Goal: Register for event/course

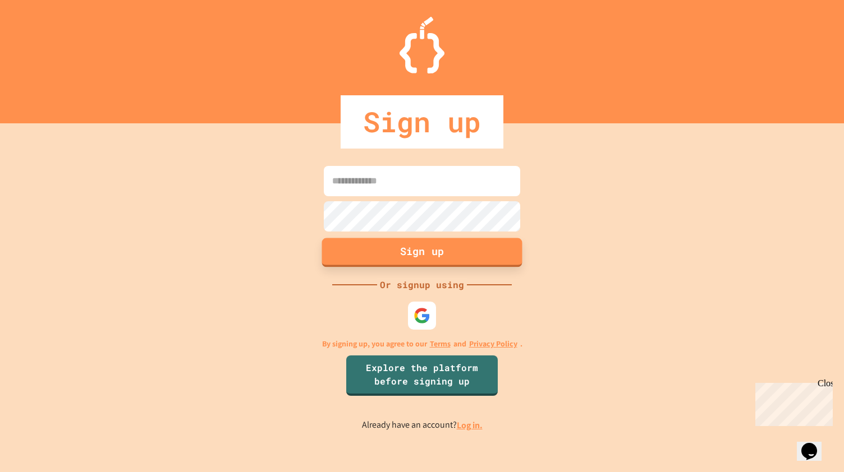
click at [408, 252] on button "Sign up" at bounding box center [422, 252] width 200 height 29
click at [416, 322] on img at bounding box center [422, 316] width 19 height 19
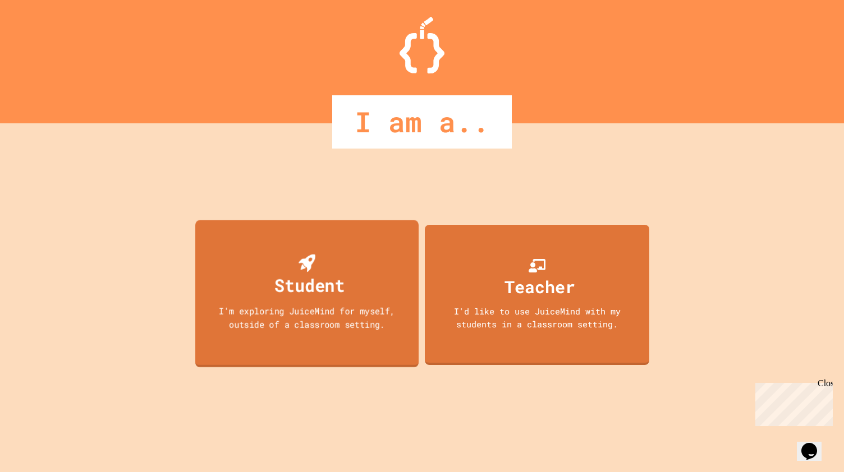
click at [346, 311] on div "I'm exploring JuiceMind for myself, outside of a classroom setting." at bounding box center [306, 318] width 201 height 26
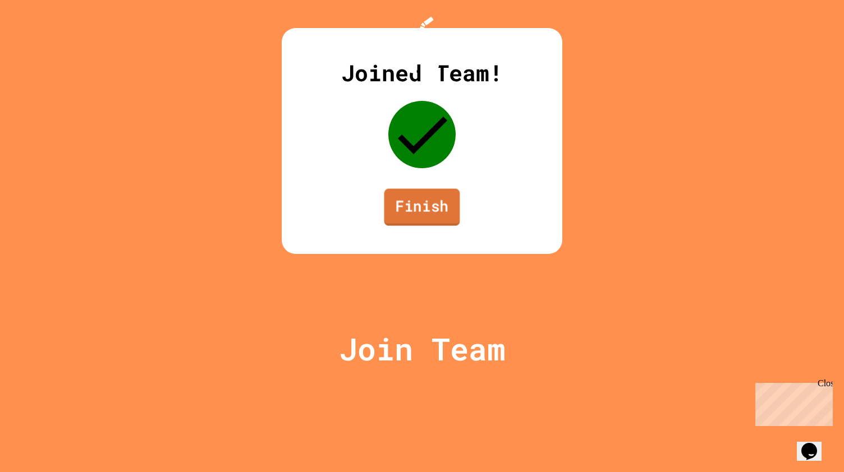
click at [443, 226] on link "Finish" at bounding box center [422, 207] width 76 height 37
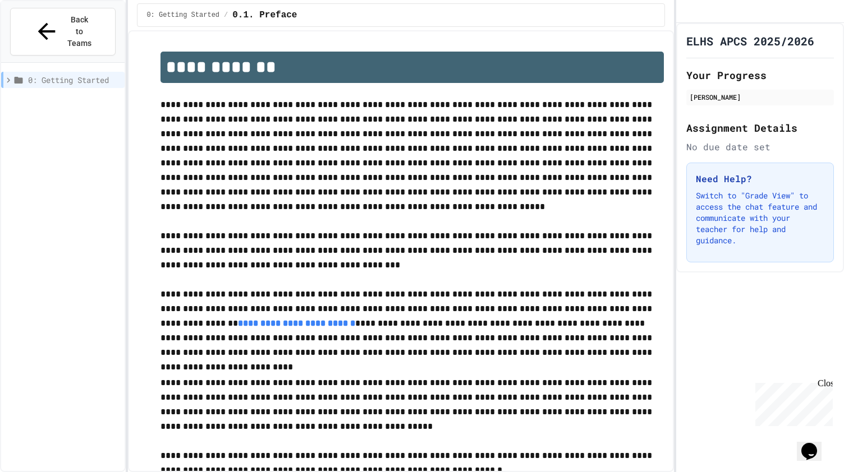
click at [5, 75] on icon at bounding box center [8, 80] width 10 height 10
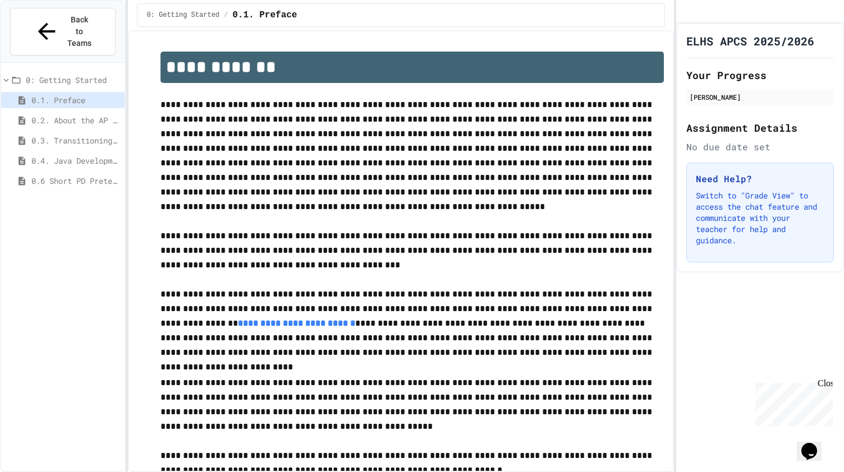
click at [65, 155] on span "0.4. Java Development Environments" at bounding box center [75, 161] width 89 height 12
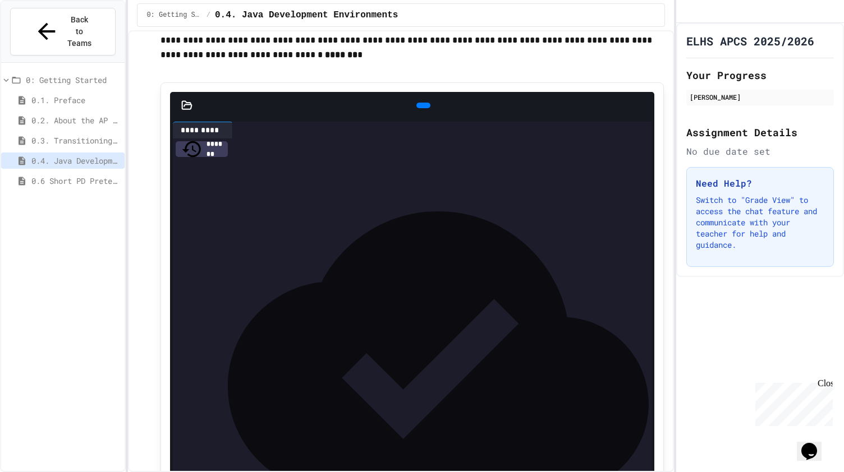
scroll to position [205, 0]
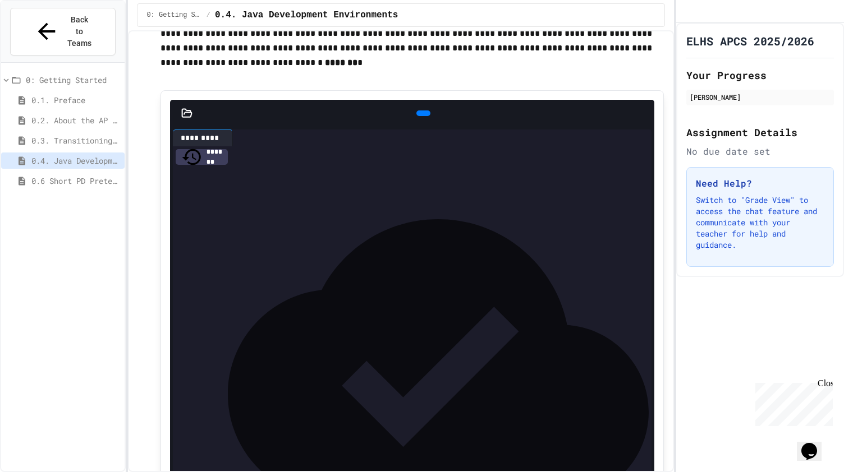
click at [422, 113] on icon at bounding box center [422, 113] width 0 height 0
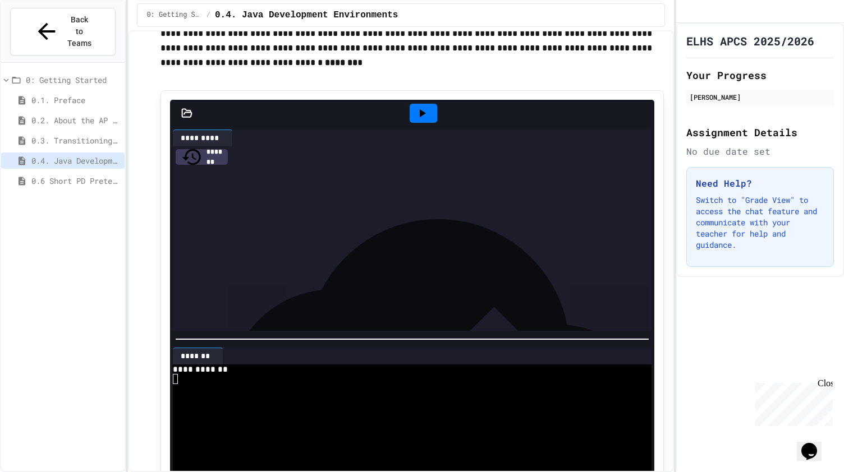
click at [415, 114] on icon at bounding box center [421, 113] width 13 height 13
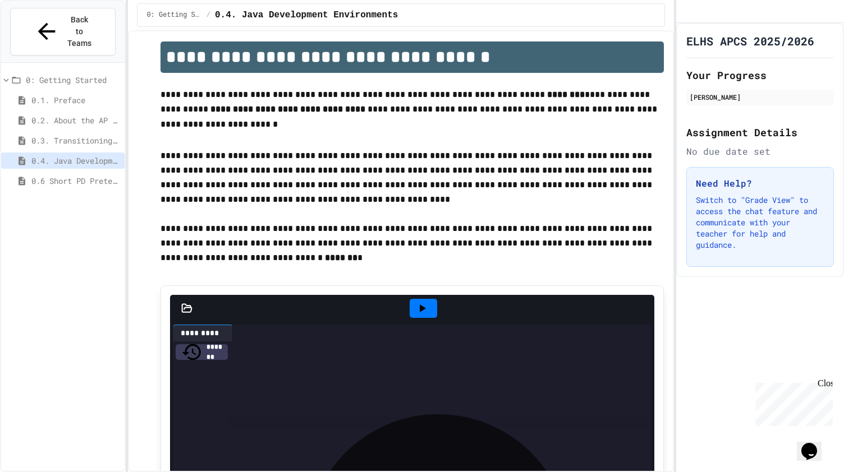
scroll to position [0, 0]
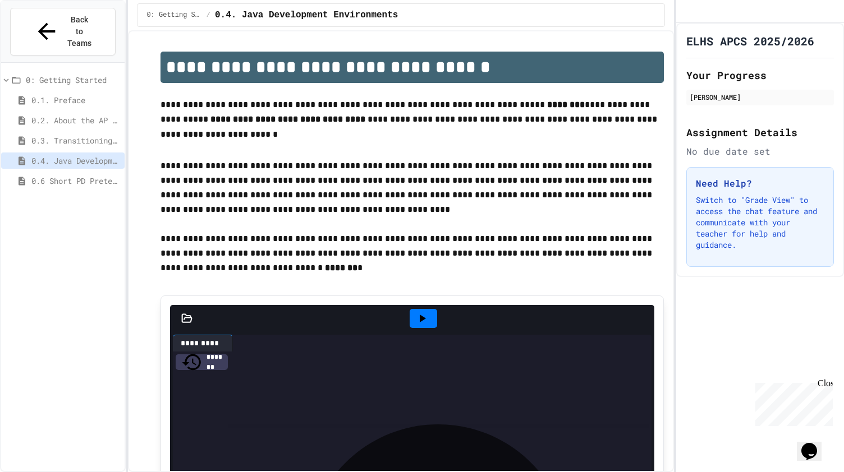
click at [54, 135] on span "0.3. Transitioning from AP CSP to AP CSA" at bounding box center [75, 141] width 89 height 12
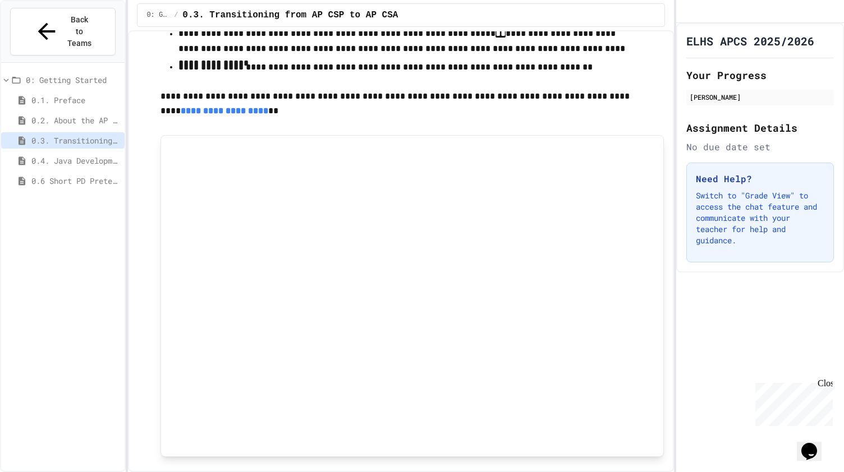
scroll to position [320, 0]
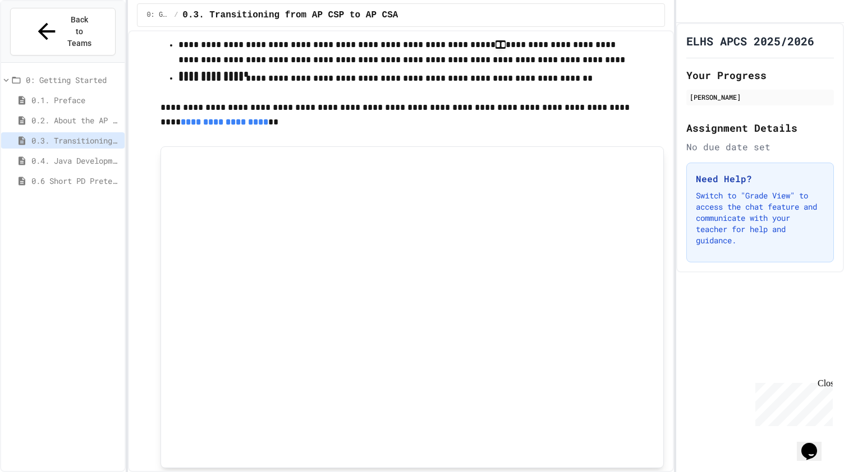
click at [50, 175] on span "0.6 Short PD Pretest" at bounding box center [75, 181] width 89 height 12
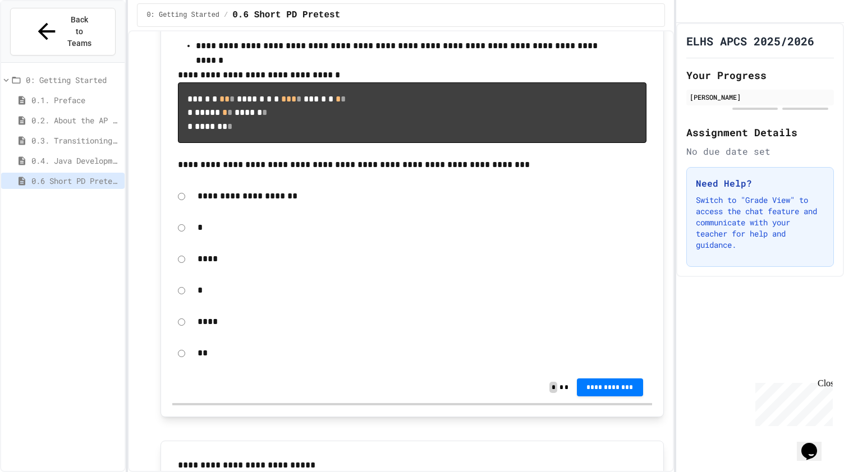
scroll to position [813, 0]
click at [177, 240] on div "*" at bounding box center [411, 227] width 479 height 26
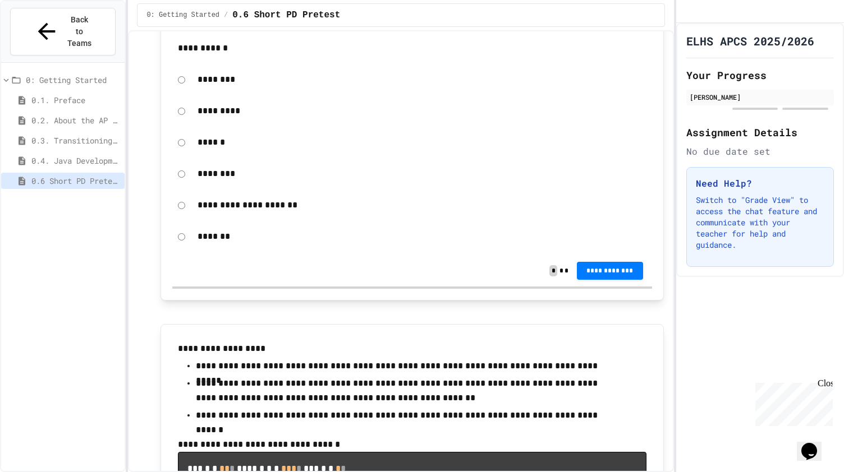
scroll to position [443, 0]
click at [582, 279] on button "**********" at bounding box center [610, 270] width 66 height 18
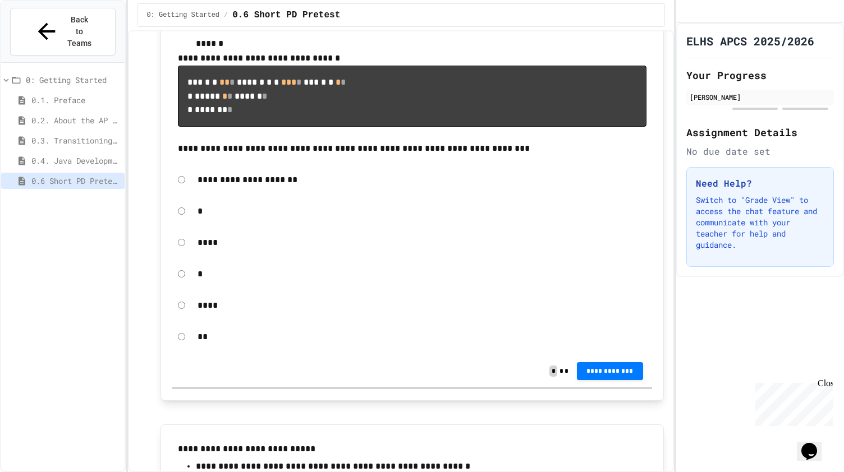
scroll to position [831, 0]
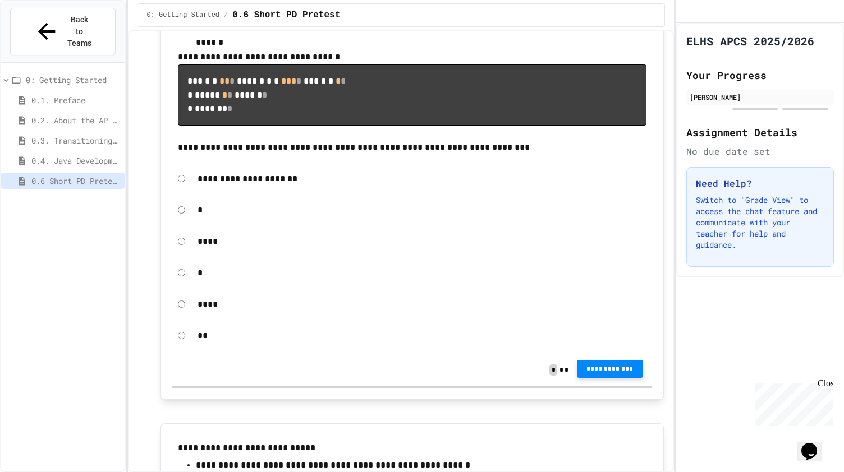
click at [604, 374] on span "**********" at bounding box center [610, 369] width 48 height 9
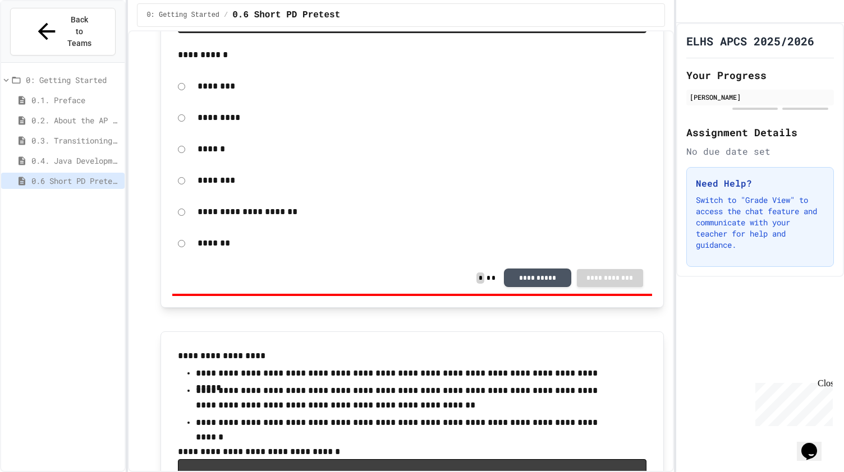
scroll to position [436, 0]
click at [186, 130] on div "*********" at bounding box center [411, 117] width 479 height 26
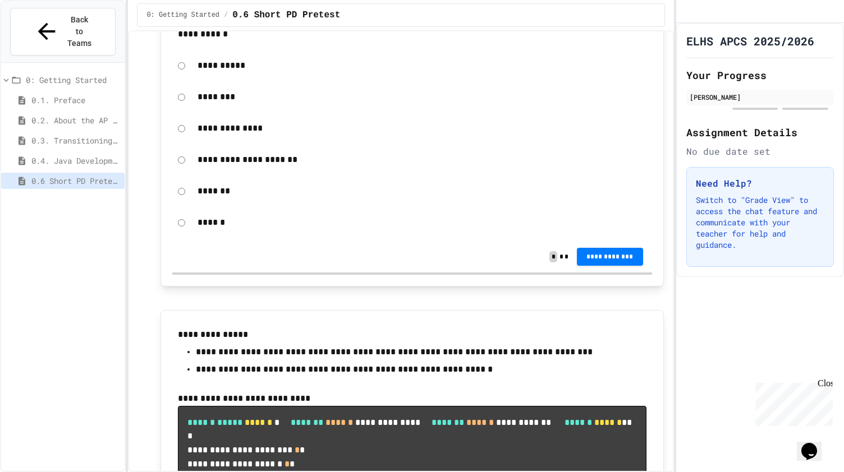
scroll to position [1606, 0]
click at [186, 142] on div "**********" at bounding box center [411, 129] width 479 height 26
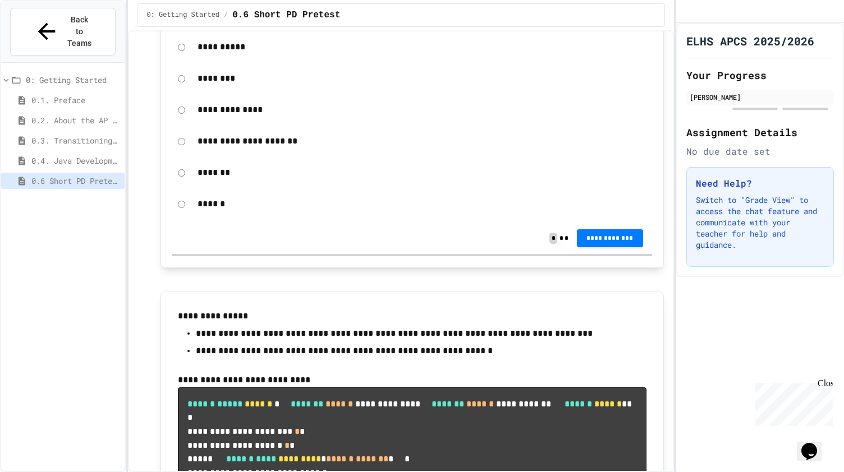
scroll to position [1637, 0]
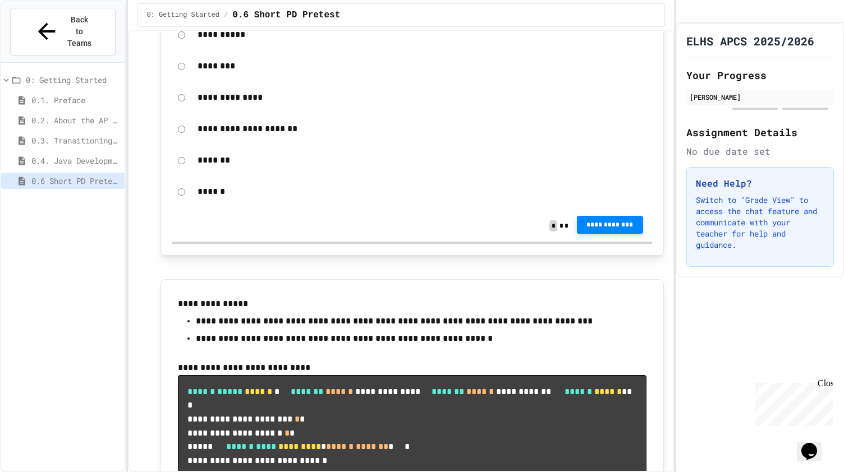
click at [597, 229] on span "**********" at bounding box center [610, 224] width 48 height 9
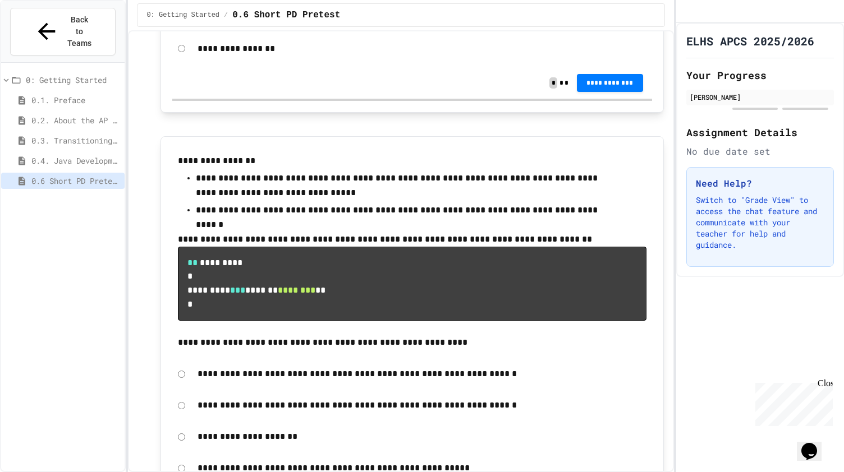
scroll to position [2418, 0]
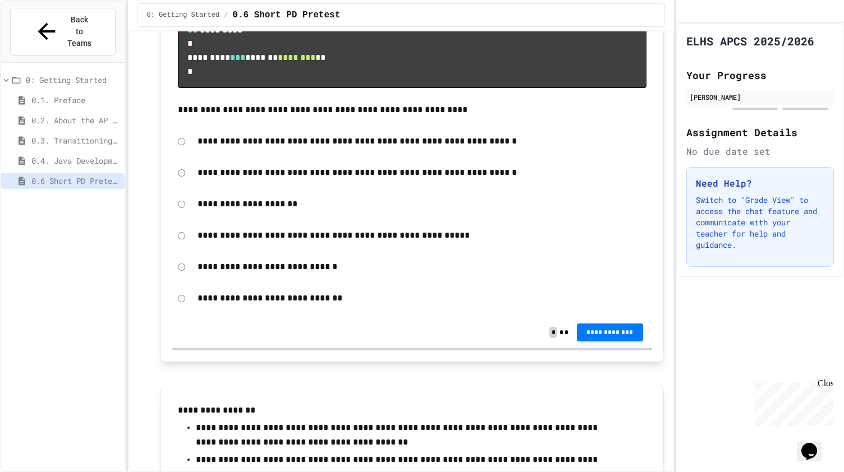
scroll to position [2658, 0]
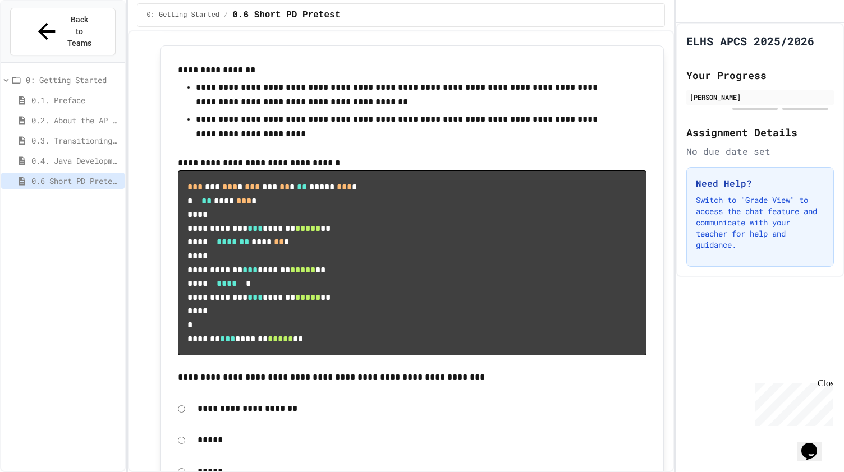
scroll to position [2986, 0]
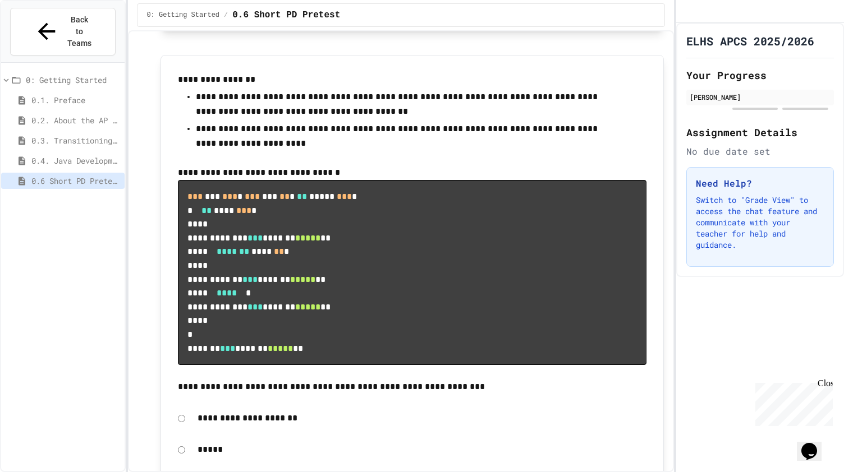
click at [588, 6] on span "**********" at bounding box center [610, 1] width 48 height 9
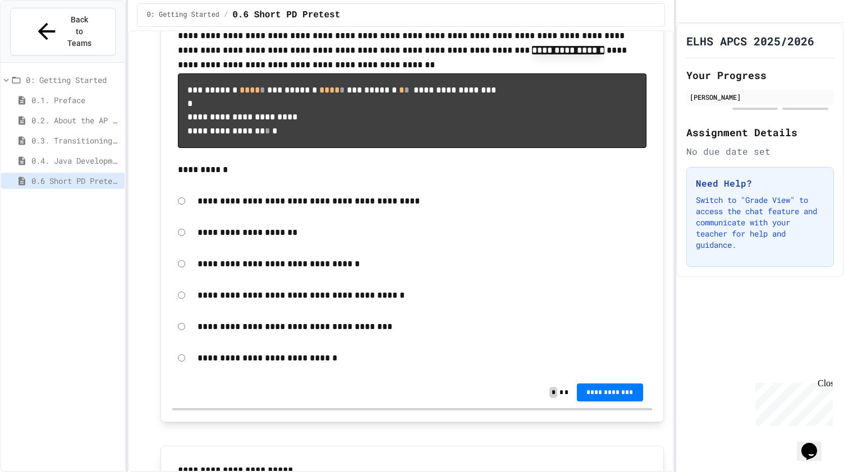
scroll to position [3701, 0]
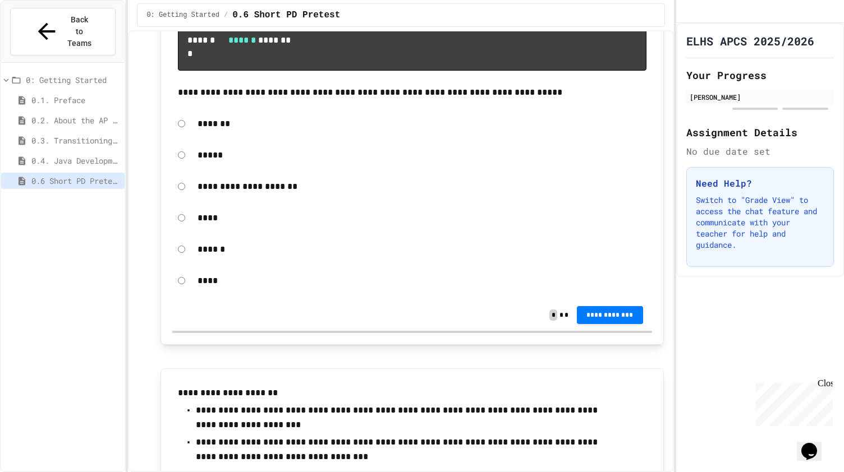
scroll to position [4272, 0]
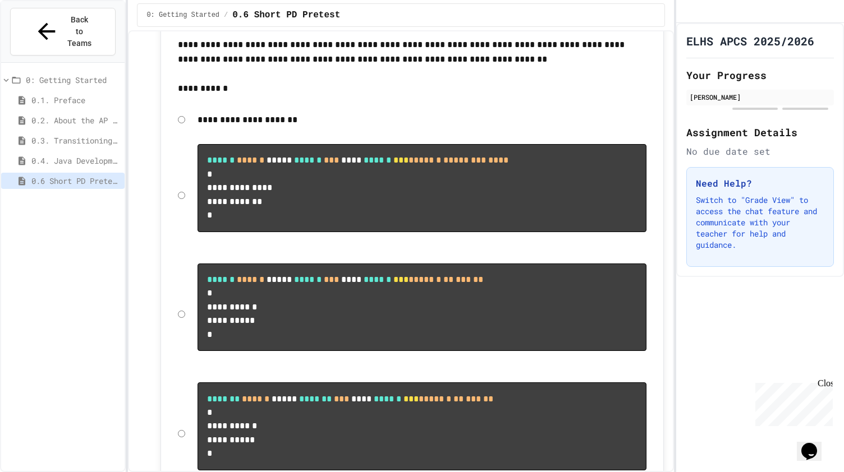
scroll to position [4776, 0]
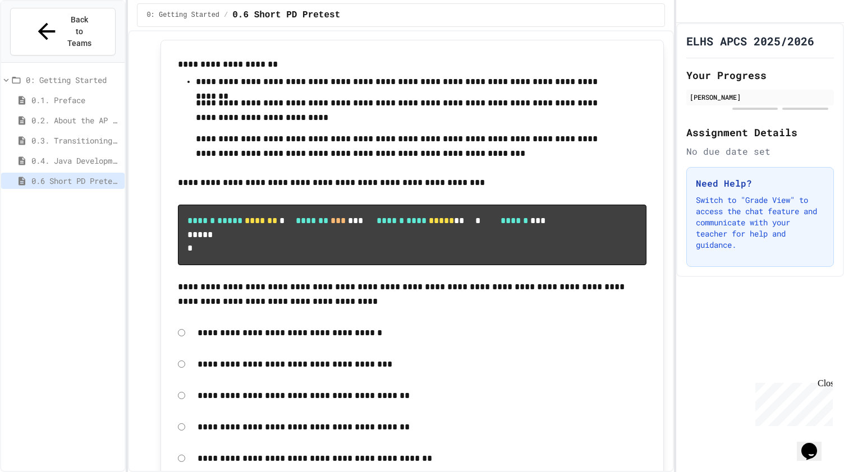
scroll to position [5834, 0]
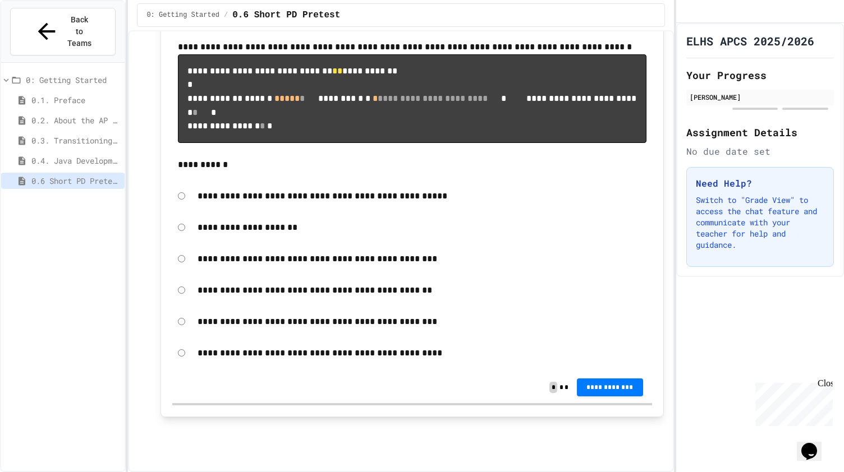
scroll to position [8051, 0]
click at [606, 391] on span "**********" at bounding box center [610, 386] width 48 height 9
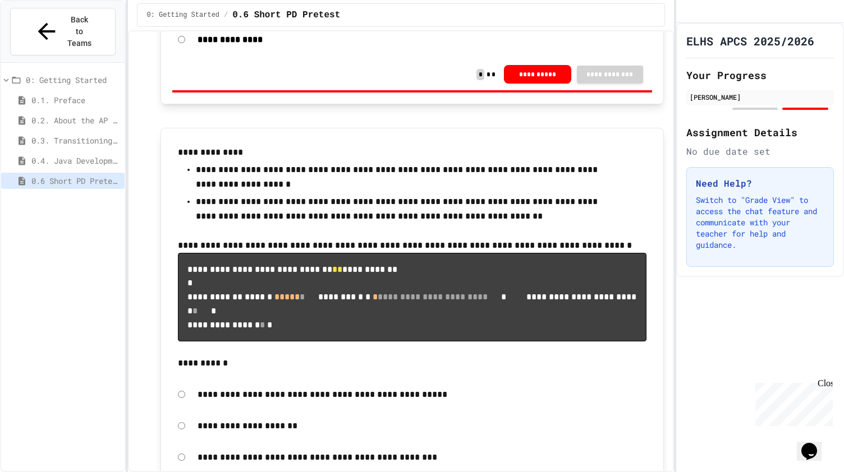
scroll to position [6868, 0]
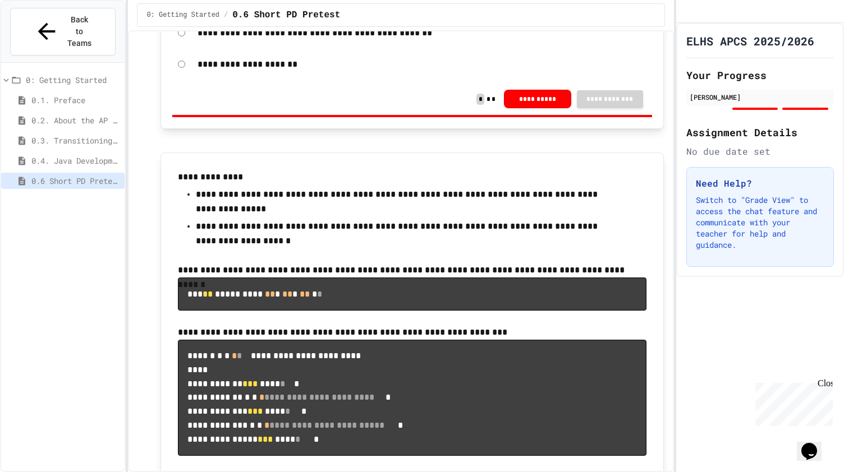
scroll to position [6240, 0]
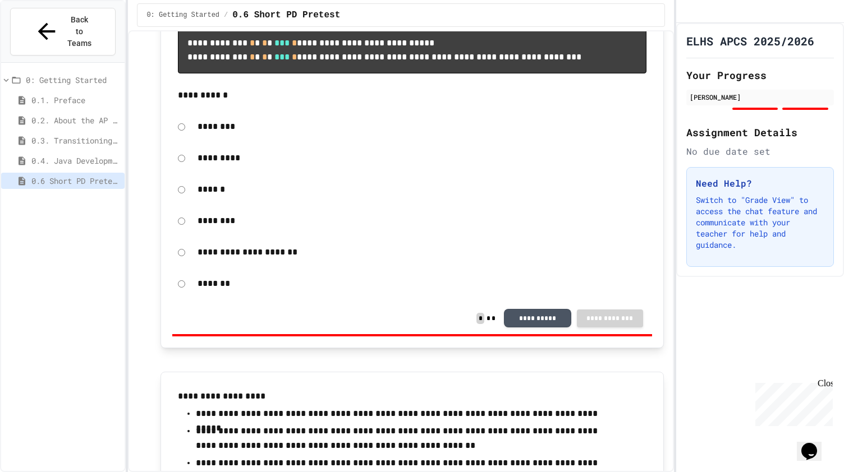
scroll to position [0, 0]
